Goal: Communication & Community: Connect with others

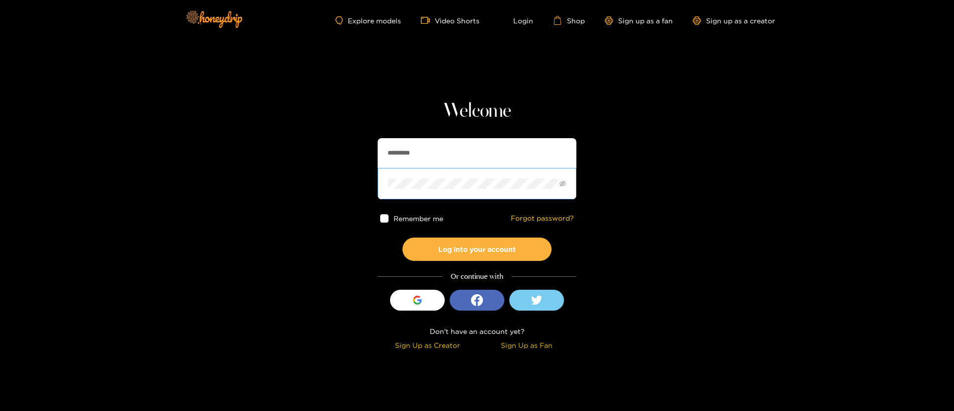
click at [461, 171] on span at bounding box center [477, 183] width 199 height 31
click at [451, 153] on input "*********" at bounding box center [477, 153] width 199 height 30
type input "**********"
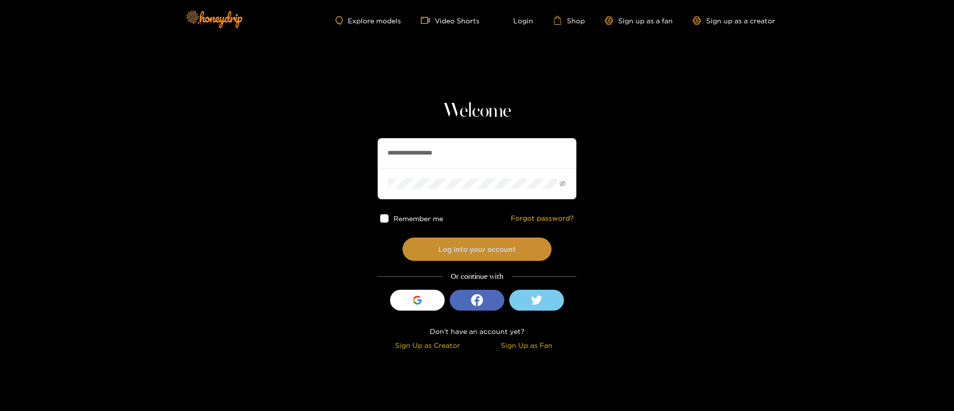
click at [487, 245] on button "Log into your account" at bounding box center [477, 249] width 149 height 23
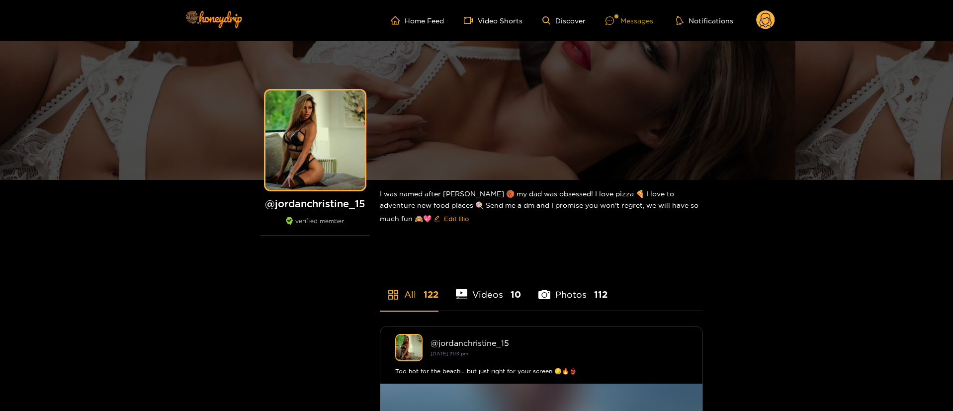
click at [637, 21] on div "Messages" at bounding box center [629, 20] width 48 height 11
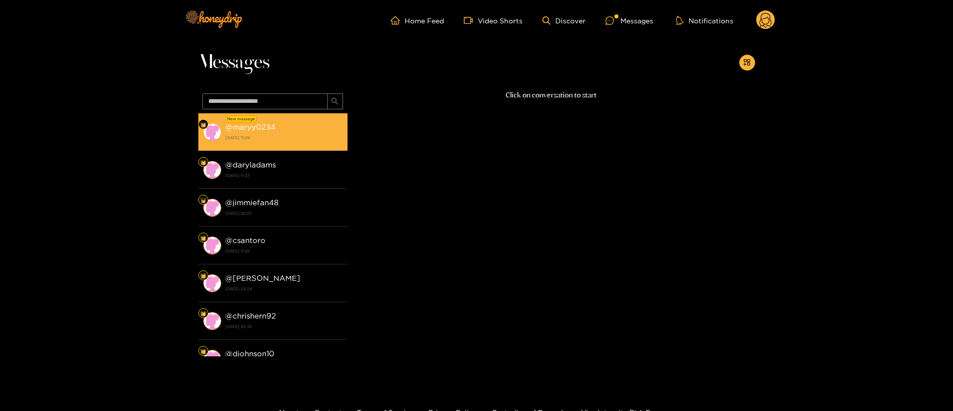
click at [232, 135] on strong "[DATE] 11:29" at bounding box center [283, 137] width 117 height 9
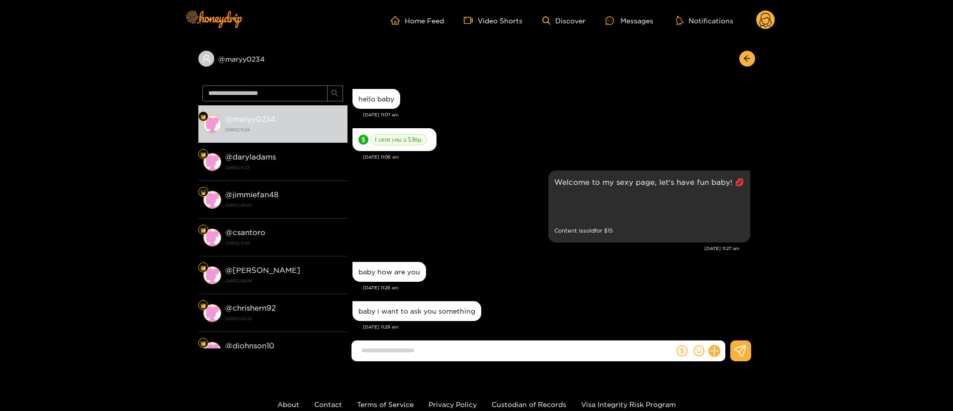
scroll to position [9, 0]
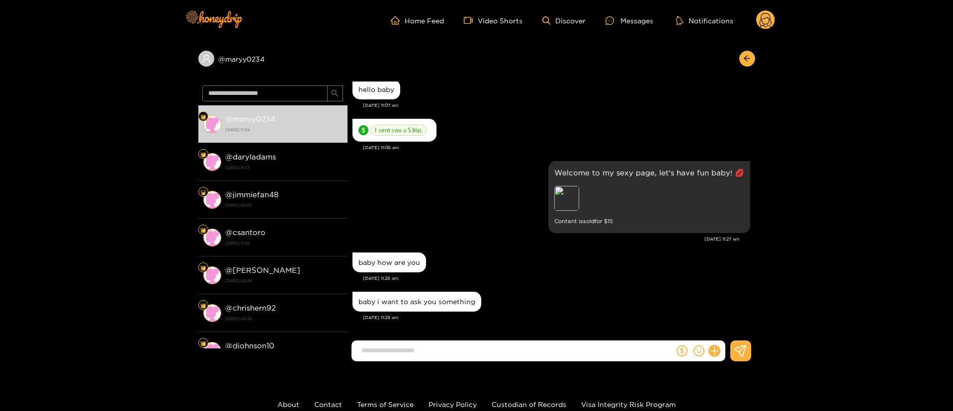
click at [647, 278] on div "[DATE] 11:28 am" at bounding box center [556, 278] width 387 height 7
click at [570, 306] on div "baby i want to ask you something" at bounding box center [551, 301] width 398 height 25
click at [496, 337] on div "[PERSON_NAME] [PERSON_NAME] hello baby [DATE] 11:07 am I sent you a $ 3 tip. [D…" at bounding box center [551, 207] width 408 height 271
click at [542, 348] on input at bounding box center [515, 350] width 318 height 16
click at [571, 351] on input at bounding box center [515, 350] width 318 height 16
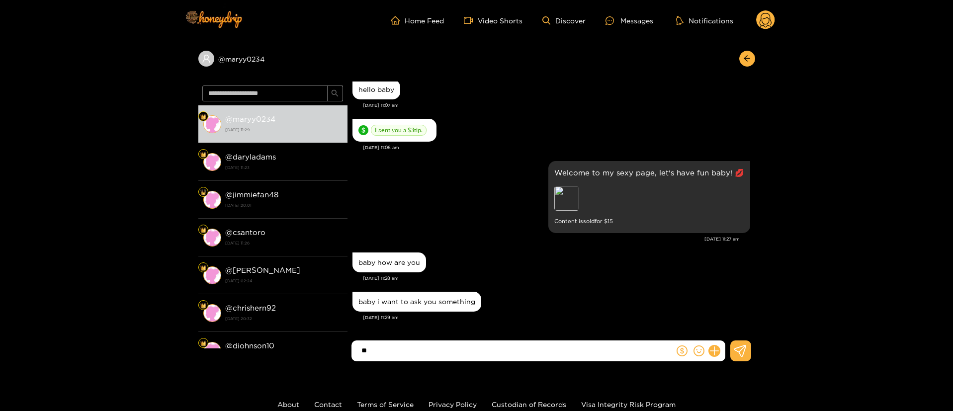
type input "*"
click at [403, 284] on div "baby how are you [DATE] 11:28 am" at bounding box center [551, 269] width 398 height 39
click at [654, 79] on div "@ maryy0234" at bounding box center [476, 61] width 557 height 41
click at [759, 17] on circle at bounding box center [765, 19] width 19 height 19
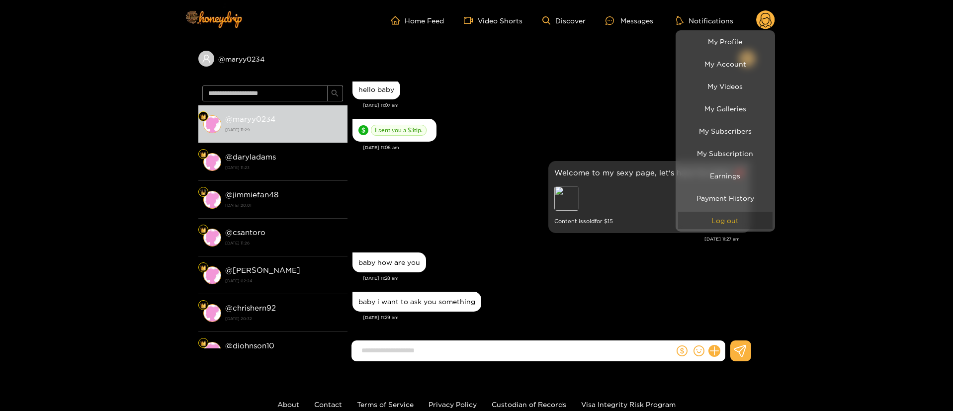
click at [735, 226] on button "Log out" at bounding box center [725, 220] width 94 height 17
